Goal: Task Accomplishment & Management: Complete application form

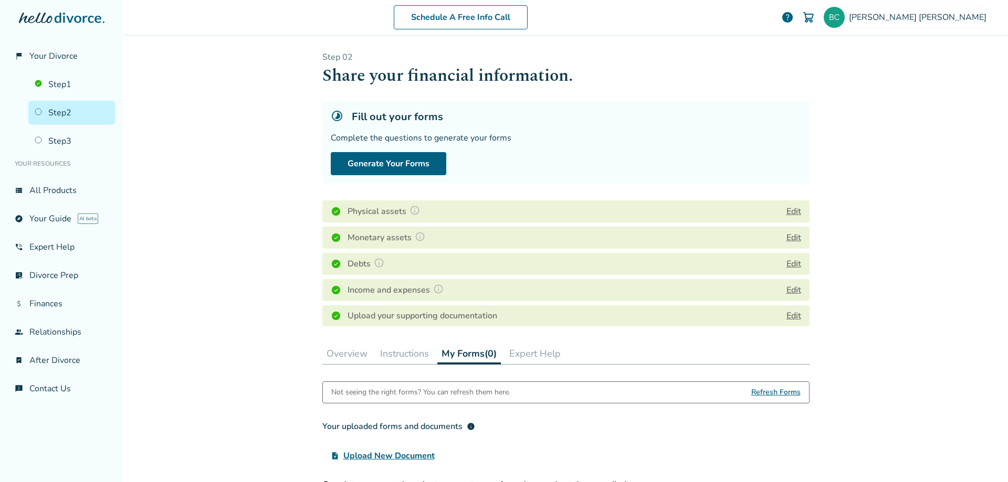
click at [789, 315] on link "Edit" at bounding box center [793, 316] width 15 height 12
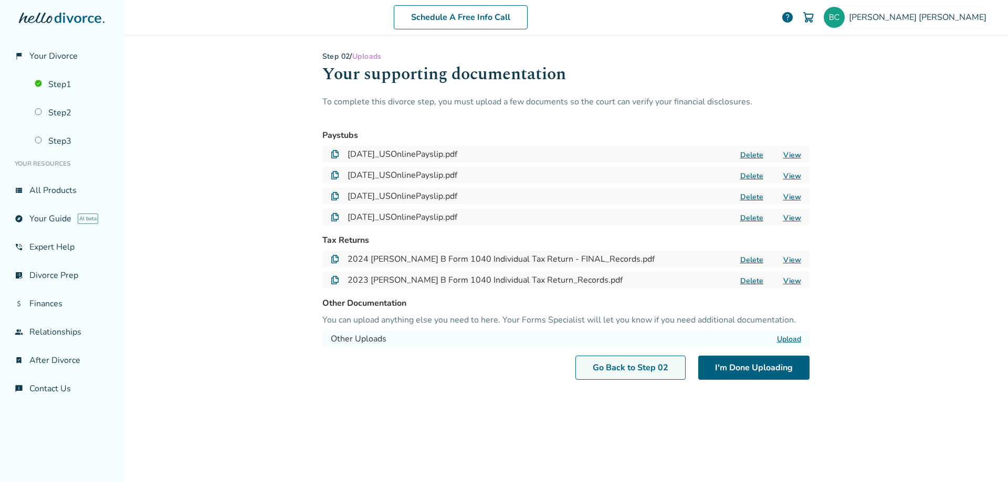
click at [634, 365] on link "Go Back to Step 0 2" at bounding box center [630, 368] width 110 height 24
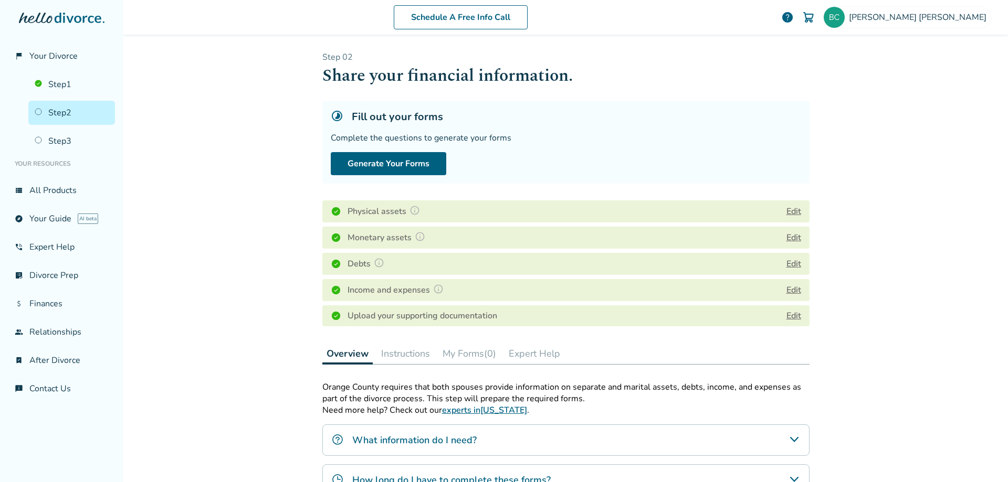
click at [789, 290] on button "Edit" at bounding box center [793, 290] width 15 height 13
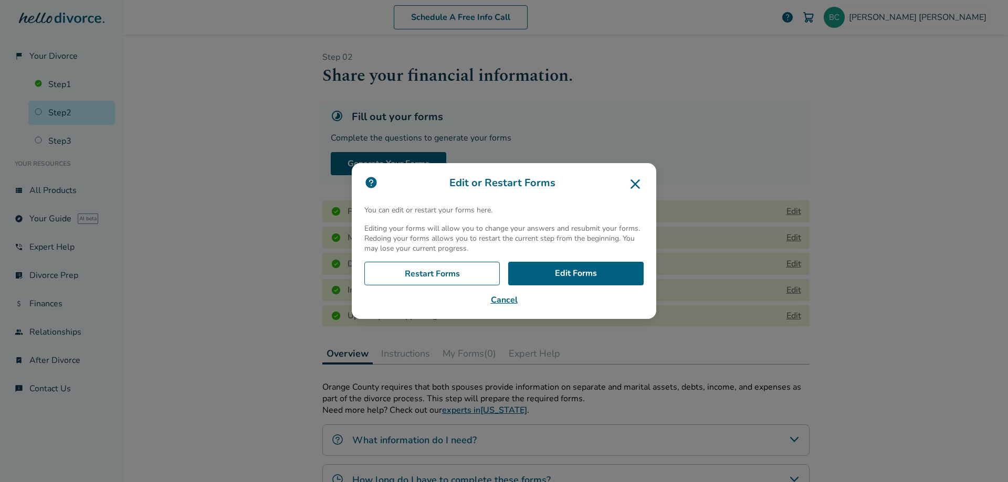
click at [506, 300] on button "Cancel" at bounding box center [503, 300] width 279 height 13
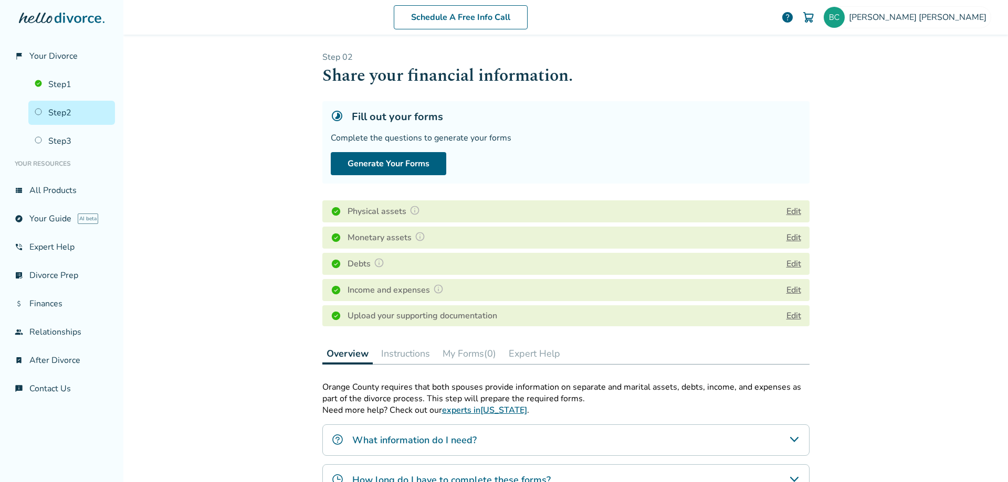
click at [789, 314] on link "Edit" at bounding box center [793, 316] width 15 height 12
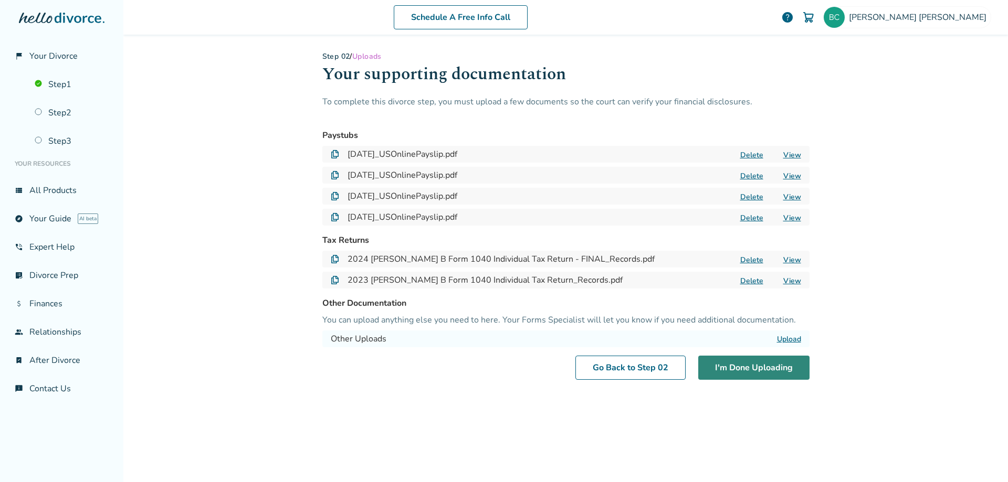
click at [756, 367] on button "I'm Done Uploading" at bounding box center [753, 368] width 111 height 24
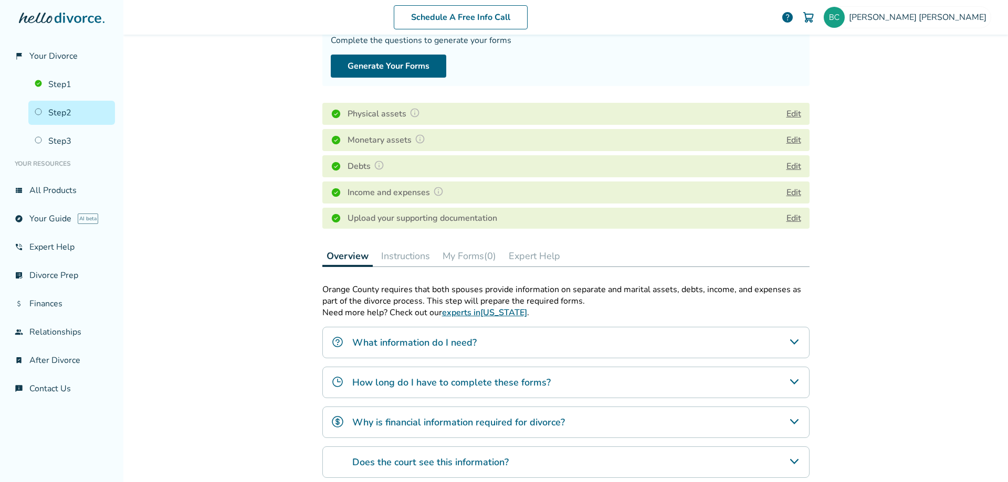
scroll to position [96, 0]
click at [470, 253] on button "My Forms (0)" at bounding box center [469, 257] width 62 height 21
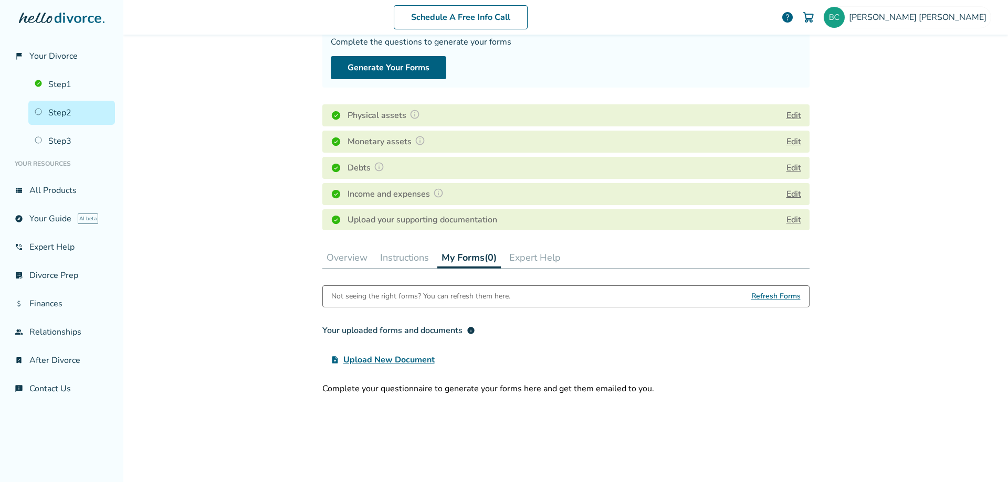
click at [408, 258] on button "Instructions" at bounding box center [404, 257] width 57 height 21
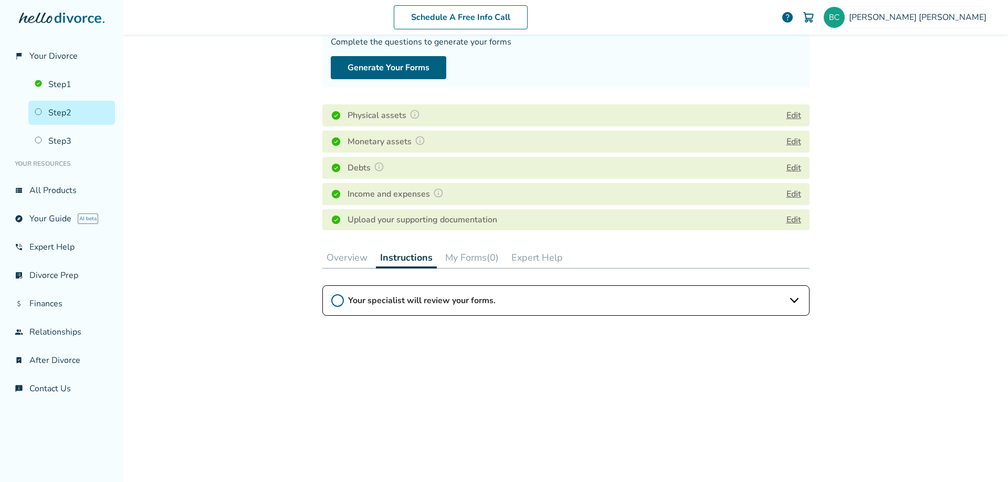
click at [338, 304] on circle at bounding box center [338, 301] width 12 height 12
click at [791, 299] on icon at bounding box center [794, 301] width 13 height 13
click at [789, 114] on button "Edit" at bounding box center [793, 115] width 15 height 13
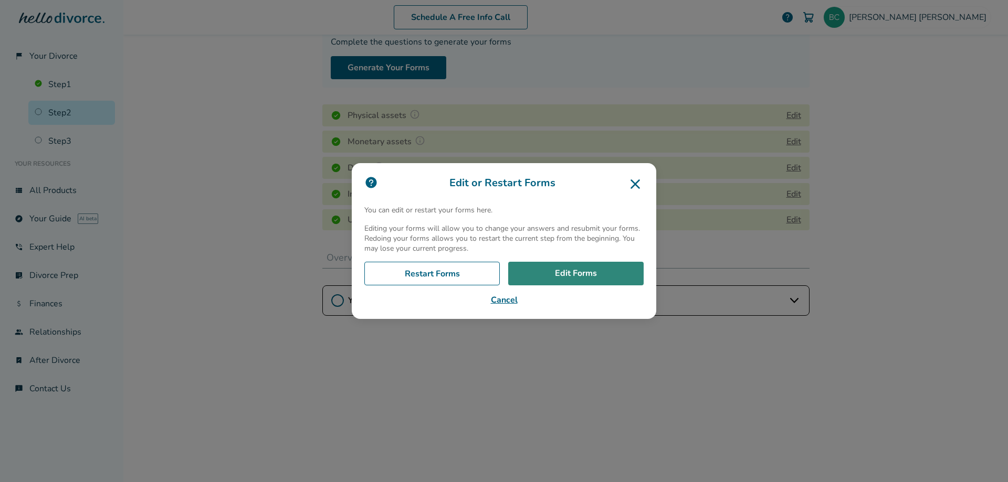
click at [582, 267] on link "Edit Forms" at bounding box center [575, 274] width 135 height 24
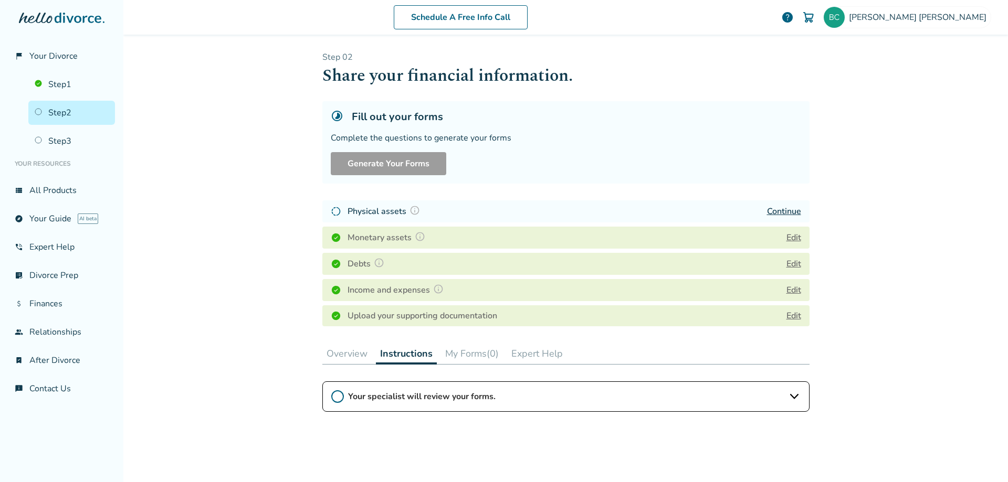
click at [50, 114] on link "Step 2" at bounding box center [71, 113] width 87 height 24
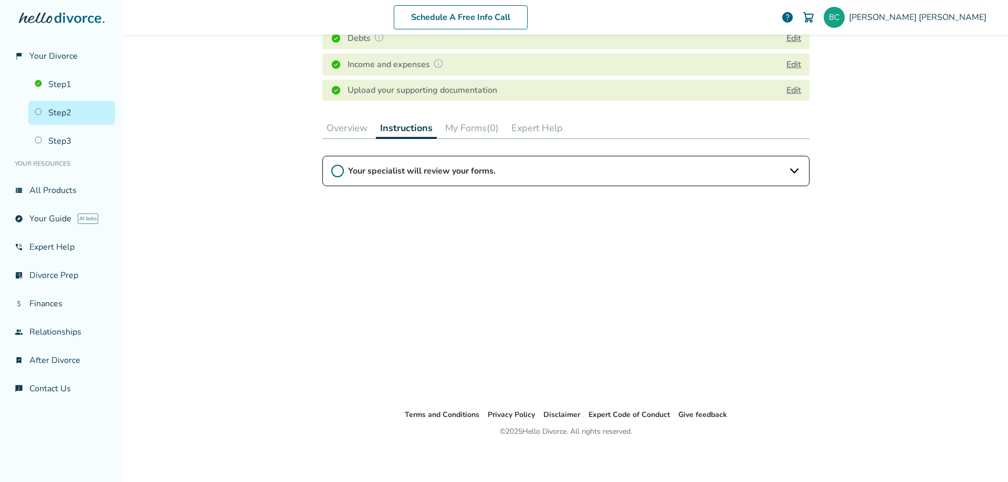
scroll to position [17, 0]
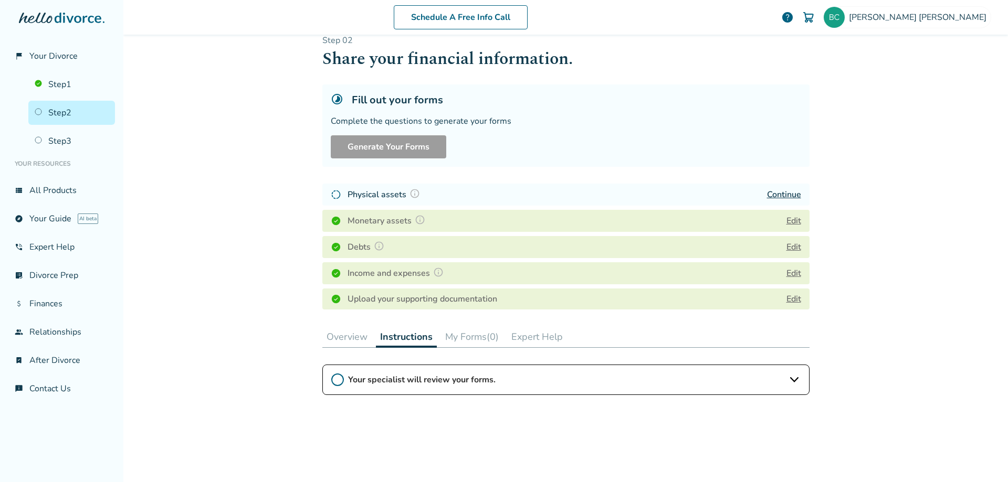
click at [457, 337] on button "My Forms (0)" at bounding box center [472, 337] width 62 height 21
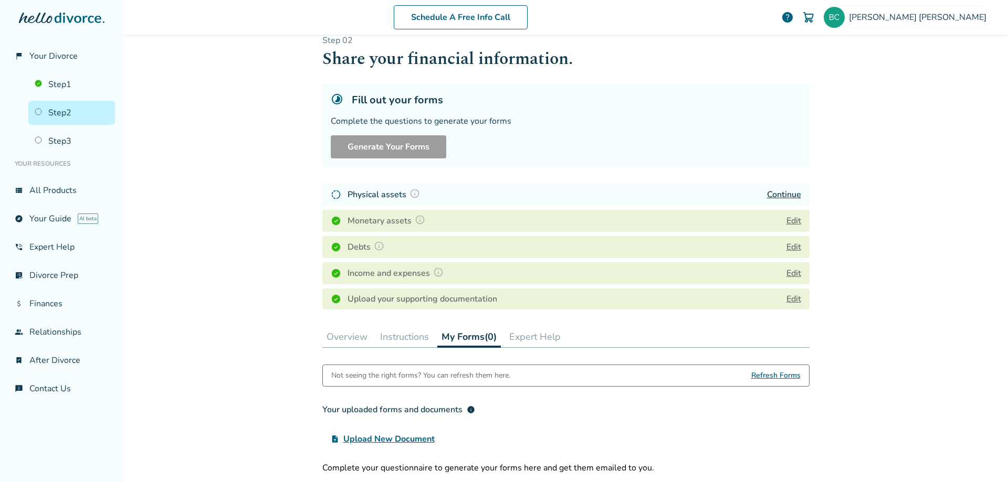
click at [391, 334] on button "Instructions" at bounding box center [404, 337] width 57 height 21
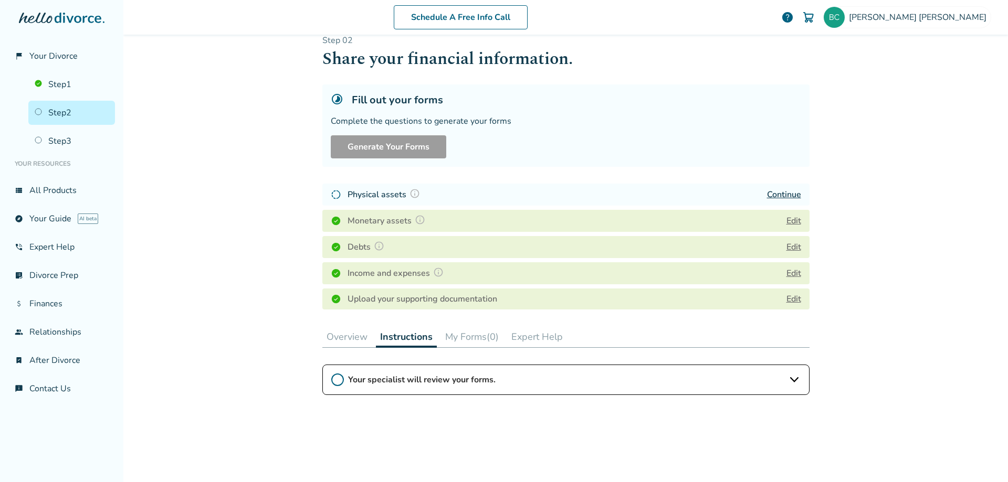
click at [339, 379] on circle at bounding box center [338, 380] width 12 height 12
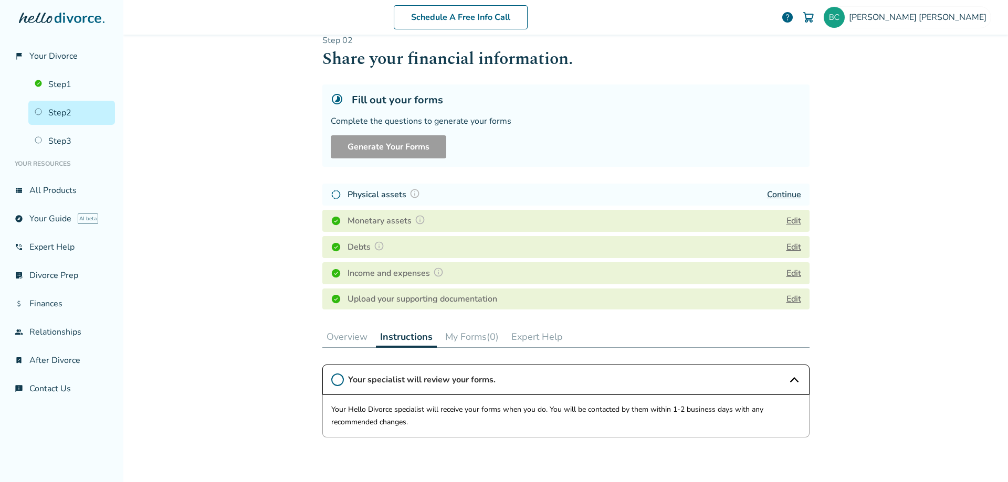
click at [338, 379] on icon at bounding box center [337, 380] width 13 height 13
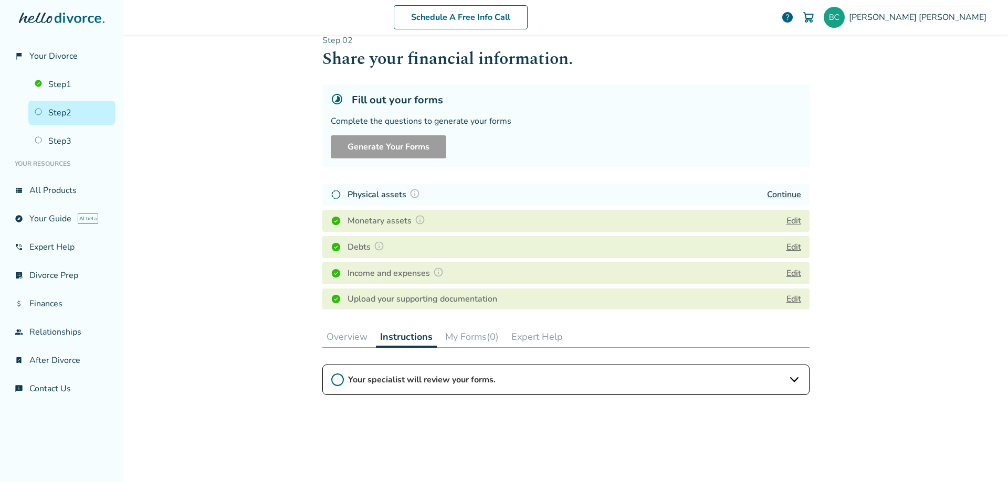
click at [472, 338] on button "My Forms (0)" at bounding box center [472, 337] width 62 height 21
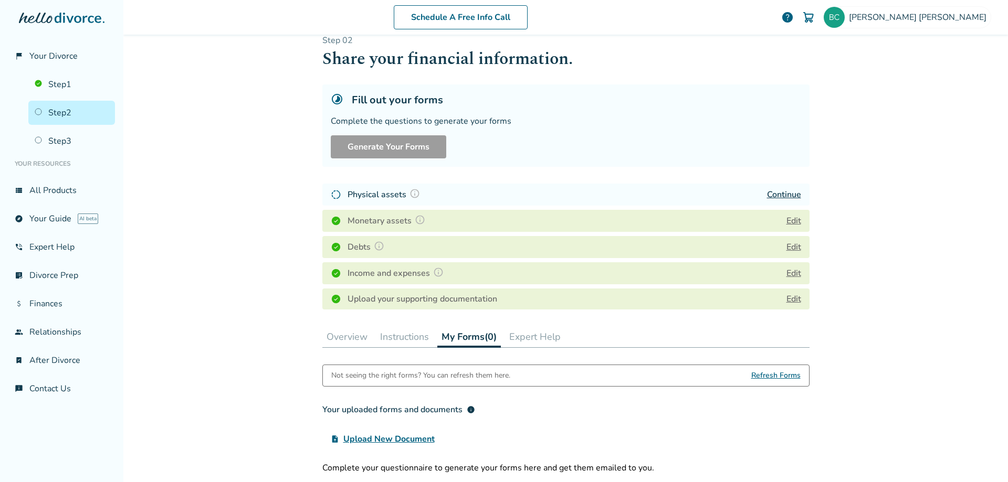
click at [779, 374] on span "Refresh Forms" at bounding box center [775, 375] width 49 height 21
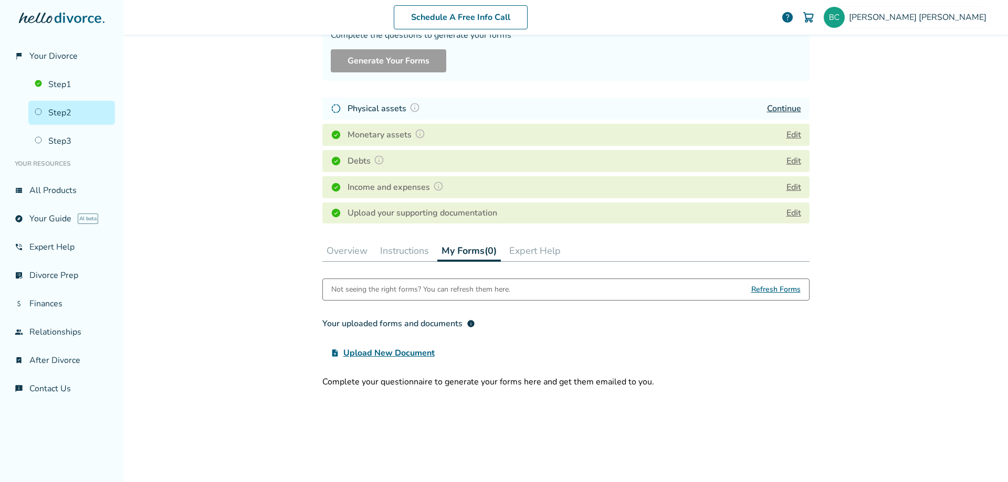
click at [387, 350] on span "Upload New Document" at bounding box center [388, 353] width 91 height 13
click at [0, 0] on input "upload_file Upload New Document" at bounding box center [0, 0] width 0 height 0
click at [790, 211] on link "Edit" at bounding box center [793, 213] width 15 height 12
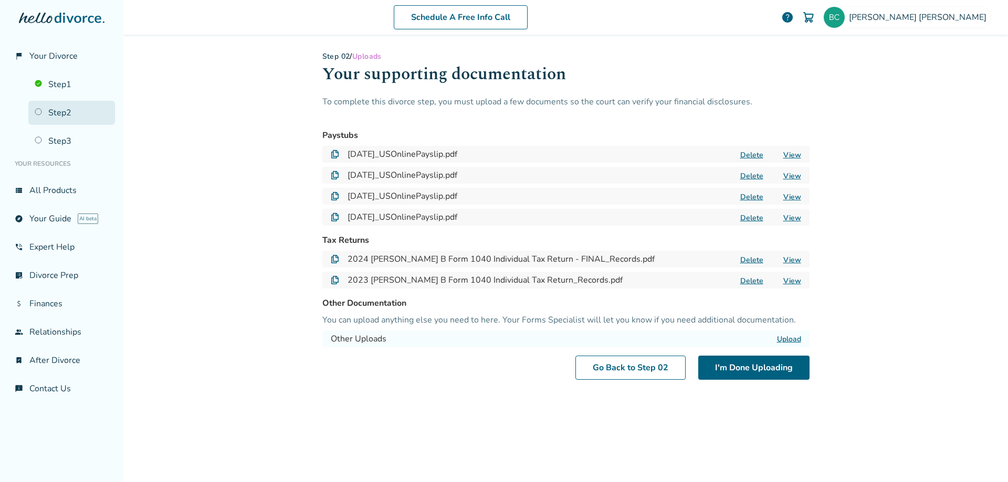
click at [53, 107] on link "Step 2" at bounding box center [71, 113] width 87 height 24
